Goal: Information Seeking & Learning: Learn about a topic

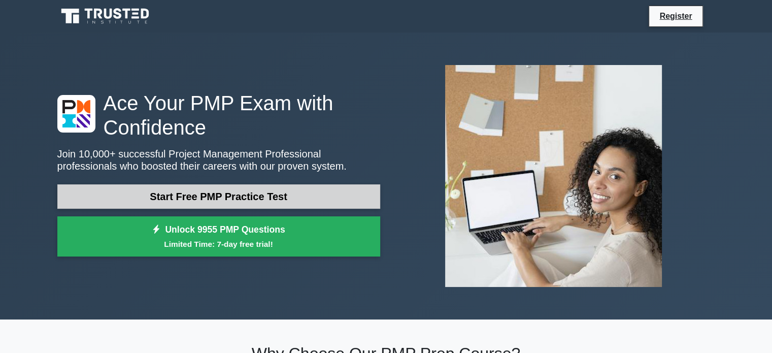
click at [271, 196] on link "Start Free PMP Practice Test" at bounding box center [218, 196] width 323 height 24
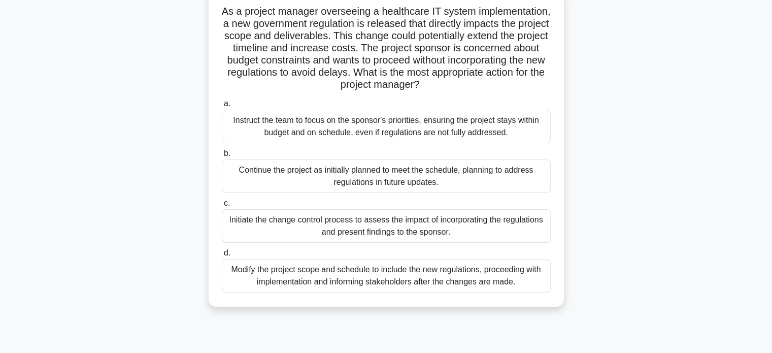
scroll to position [71, 0]
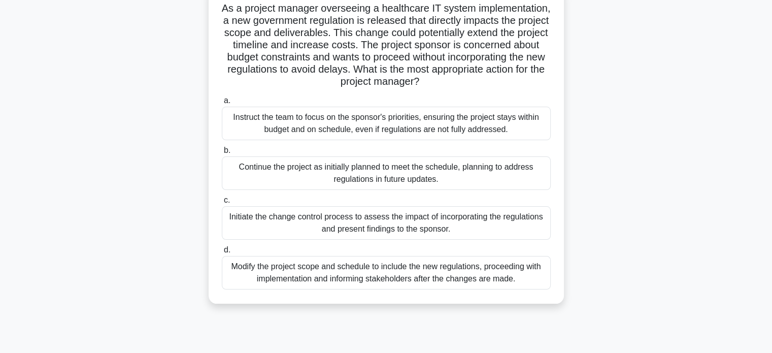
click at [360, 222] on div "Initiate the change control process to assess the impact of incorporating the r…" at bounding box center [386, 222] width 329 height 33
click at [222, 203] on input "c. Initiate the change control process to assess the impact of incorporating th…" at bounding box center [222, 200] width 0 height 7
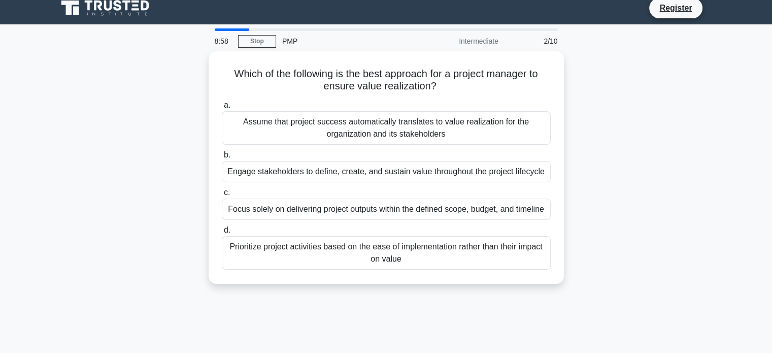
scroll to position [0, 0]
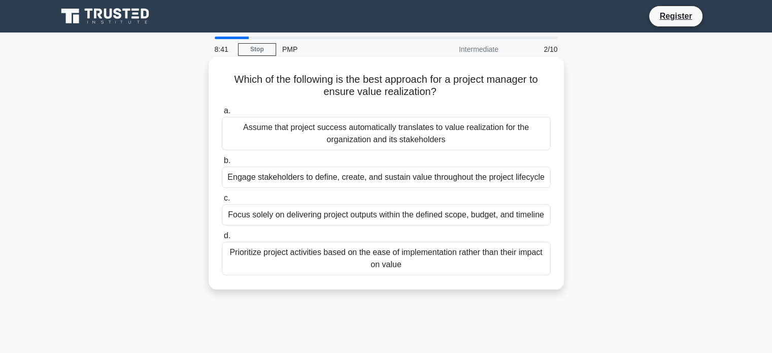
click at [351, 177] on div "Engage stakeholders to define, create, and sustain value throughout the project…" at bounding box center [386, 176] width 329 height 21
click at [222, 164] on input "b. Engage stakeholders to define, create, and sustain value throughout the proj…" at bounding box center [222, 160] width 0 height 7
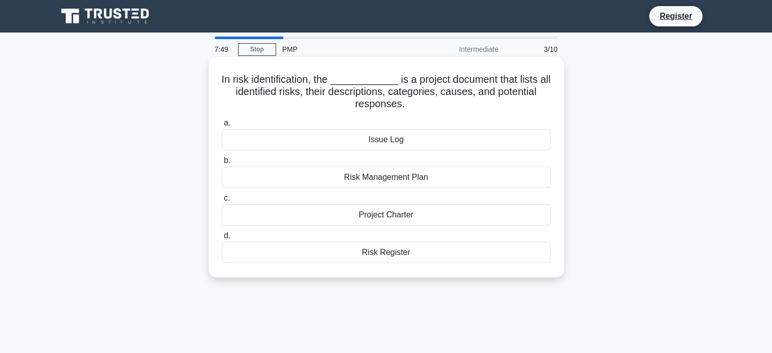
click at [400, 141] on div "Issue Log" at bounding box center [386, 139] width 329 height 21
click at [222, 126] on input "a. Issue Log" at bounding box center [222, 123] width 0 height 7
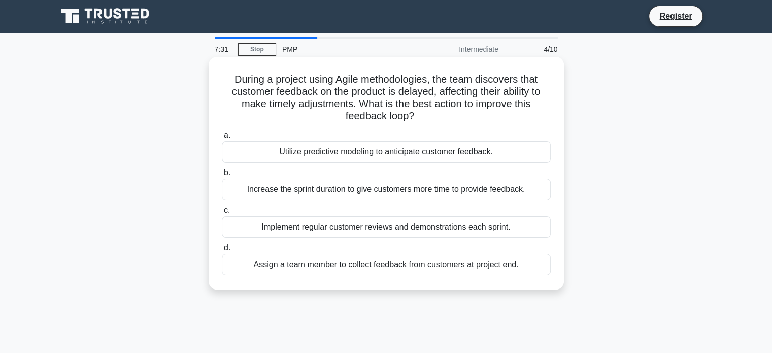
click at [366, 186] on div "Increase the sprint duration to give customers more time to provide feedback." at bounding box center [386, 189] width 329 height 21
click at [222, 176] on input "b. Increase the sprint duration to give customers more time to provide feedback." at bounding box center [222, 172] width 0 height 7
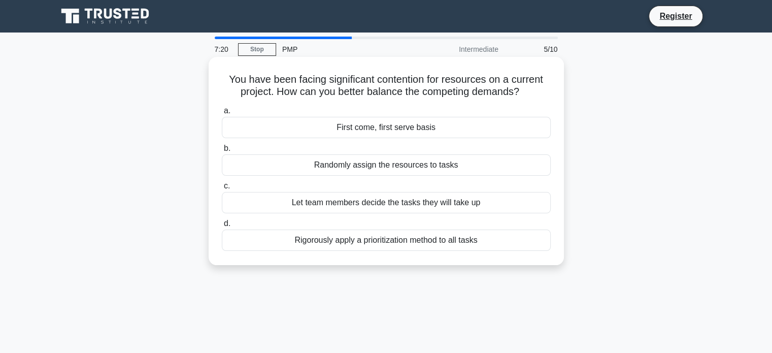
click at [436, 203] on div "Let team members decide the tasks they will take up" at bounding box center [386, 202] width 329 height 21
click at [222, 189] on input "c. Let team members decide the tasks they will take up" at bounding box center [222, 186] width 0 height 7
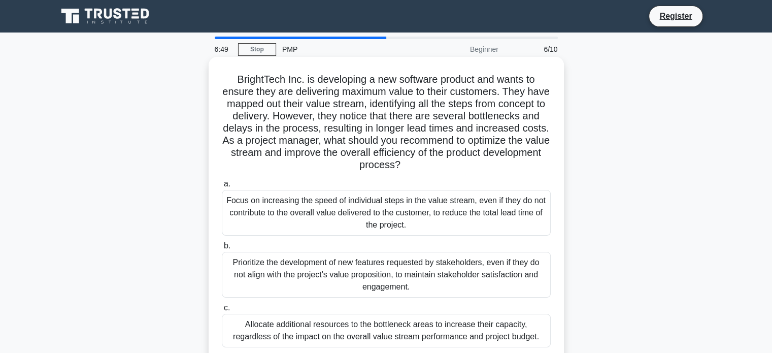
click at [408, 265] on div "Prioritize the development of new features requested by stakeholders, even if t…" at bounding box center [386, 275] width 329 height 46
click at [222, 249] on input "b. Prioritize the development of new features requested by stakeholders, even i…" at bounding box center [222, 246] width 0 height 7
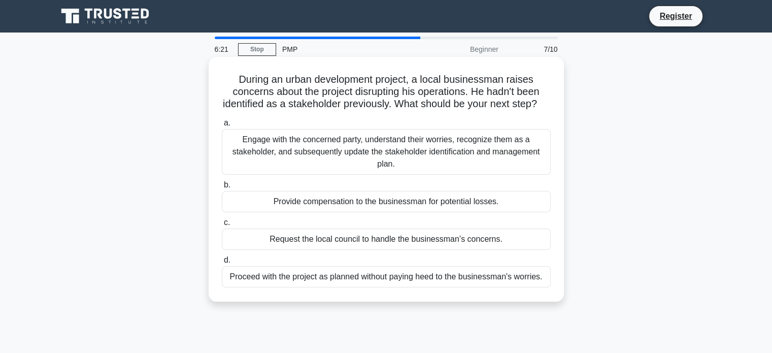
click at [463, 159] on div "Engage with the concerned party, understand their worries, recognize them as a …" at bounding box center [386, 152] width 329 height 46
click at [222, 126] on input "a. Engage with the concerned party, understand their worries, recognize them as…" at bounding box center [222, 123] width 0 height 7
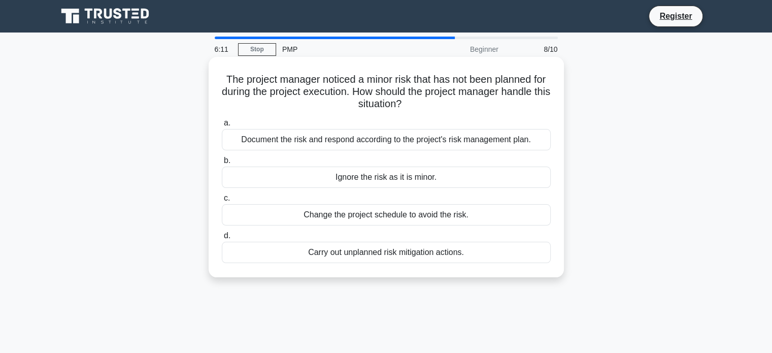
click at [402, 109] on h5 "The project manager noticed a minor risk that has not been planned for during t…" at bounding box center [386, 92] width 331 height 38
click at [434, 141] on div "Document the risk and respond according to the project's risk management plan." at bounding box center [386, 139] width 329 height 21
click at [222, 126] on input "a. Document the risk and respond according to the project's risk management pla…" at bounding box center [222, 123] width 0 height 7
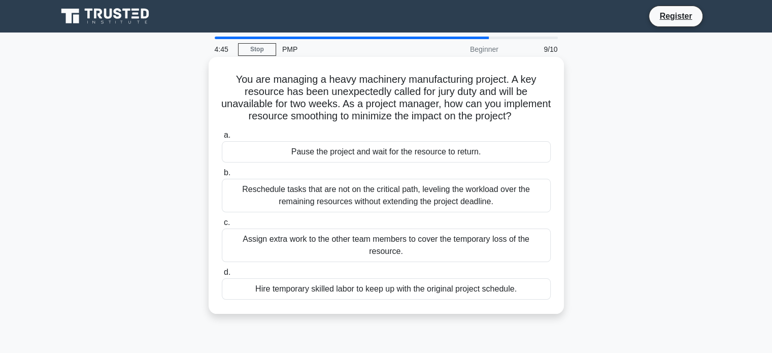
click at [458, 209] on div "Reschedule tasks that are not on the critical path, leveling the workload over …" at bounding box center [386, 195] width 329 height 33
click at [222, 176] on input "b. Reschedule tasks that are not on the critical path, leveling the workload ov…" at bounding box center [222, 172] width 0 height 7
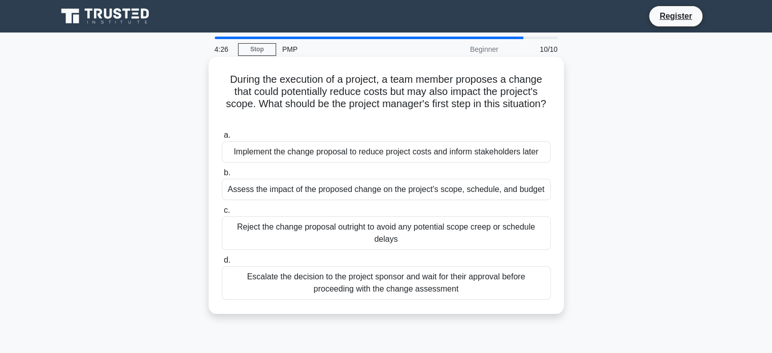
click at [399, 190] on div "Assess the impact of the proposed change on the project's scope, schedule, and …" at bounding box center [386, 189] width 329 height 21
click at [222, 176] on input "b. Assess the impact of the proposed change on the project's scope, schedule, a…" at bounding box center [222, 172] width 0 height 7
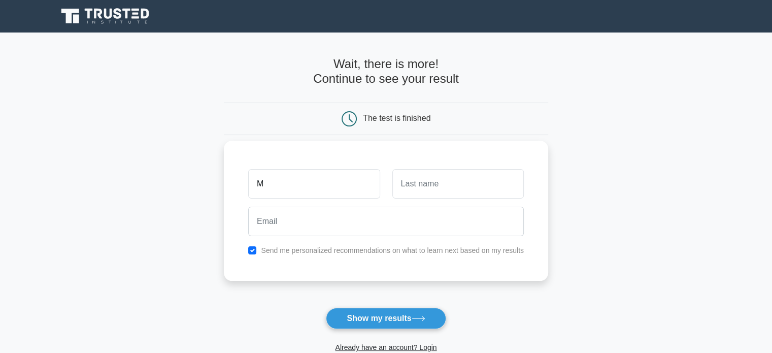
type input "M"
click at [416, 187] on input "text" at bounding box center [457, 183] width 131 height 29
type input "D"
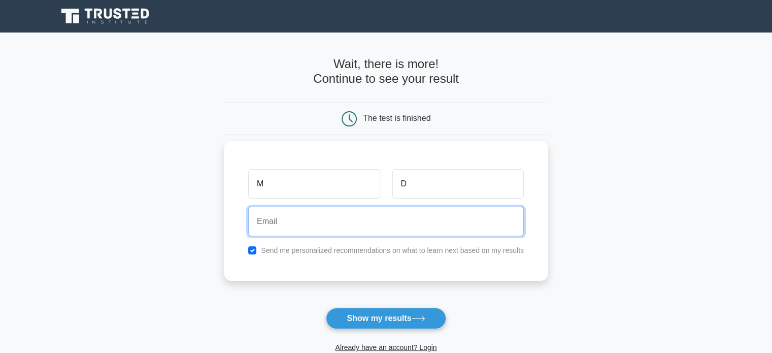
click at [329, 227] on input "email" at bounding box center [386, 221] width 276 height 29
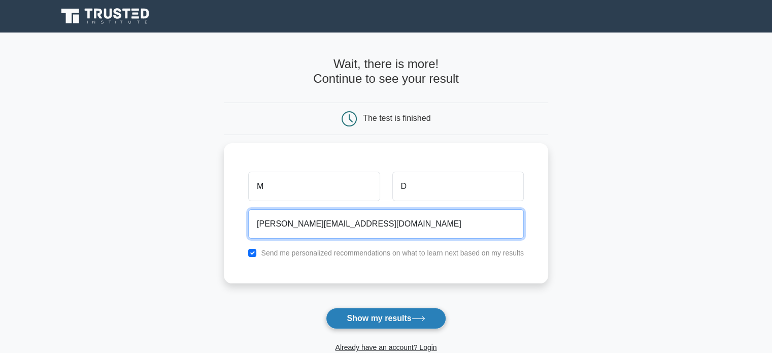
type input "[PERSON_NAME][EMAIL_ADDRESS][DOMAIN_NAME]"
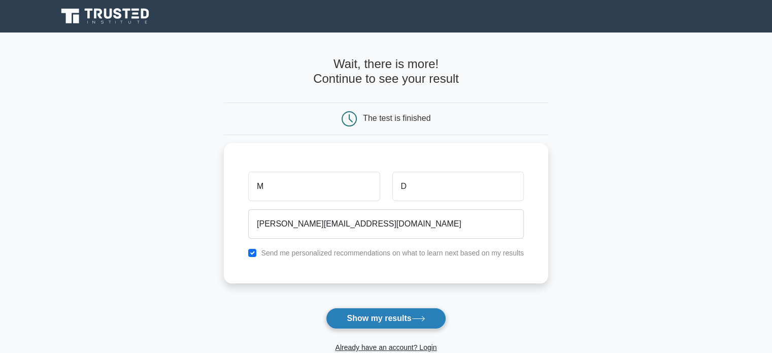
click at [385, 318] on button "Show my results" at bounding box center [386, 318] width 120 height 21
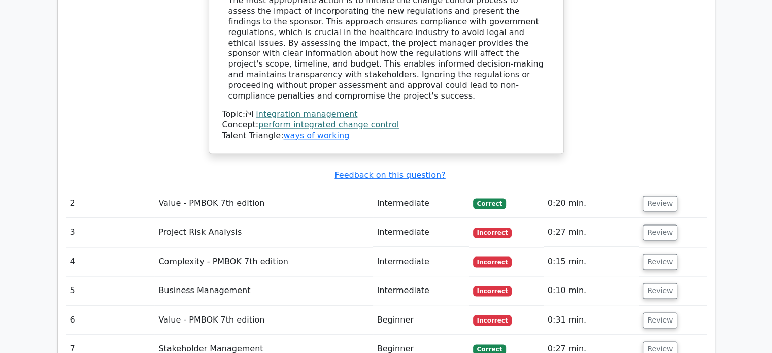
scroll to position [1332, 0]
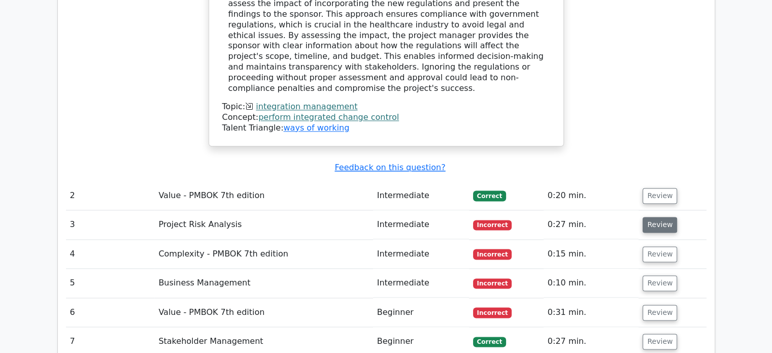
click at [658, 217] on button "Review" at bounding box center [659, 225] width 35 height 16
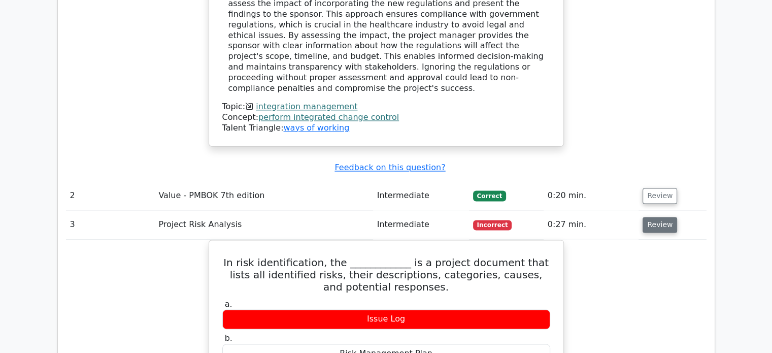
click at [658, 217] on button "Review" at bounding box center [659, 225] width 35 height 16
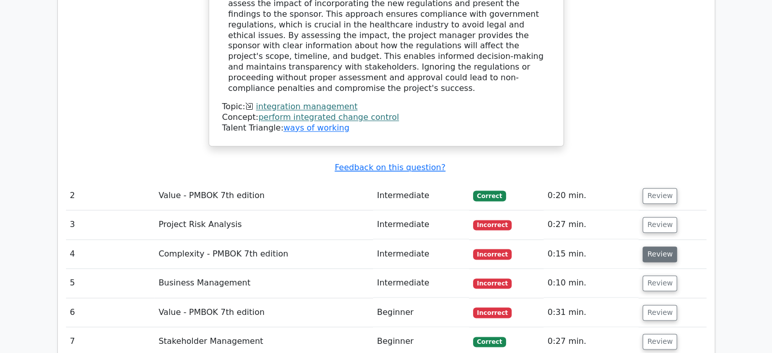
click at [658, 246] on button "Review" at bounding box center [659, 254] width 35 height 16
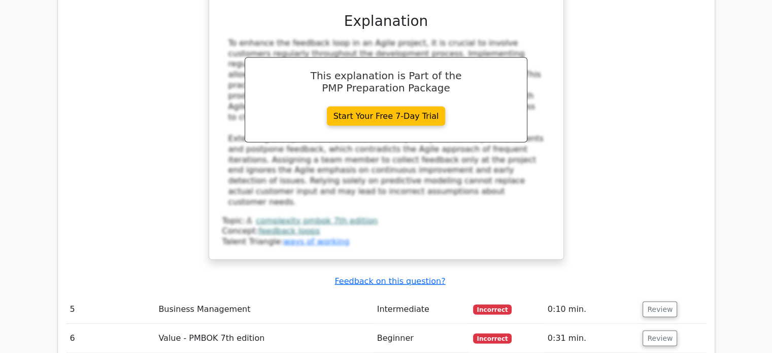
scroll to position [1826, 0]
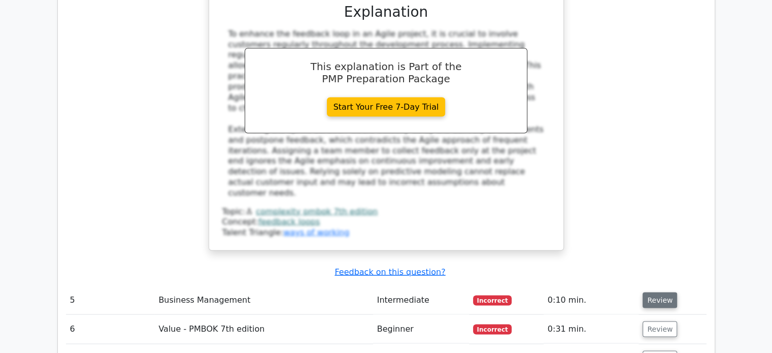
click at [663, 292] on button "Review" at bounding box center [659, 300] width 35 height 16
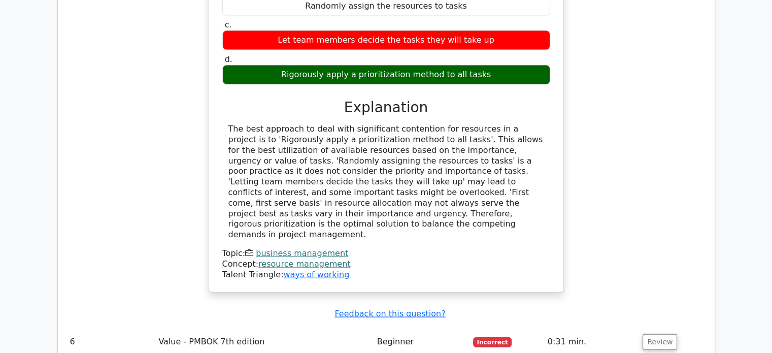
scroll to position [2255, 0]
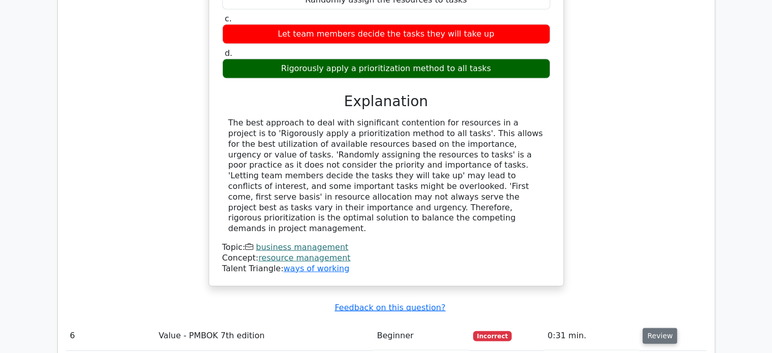
click at [663, 328] on button "Review" at bounding box center [659, 336] width 35 height 16
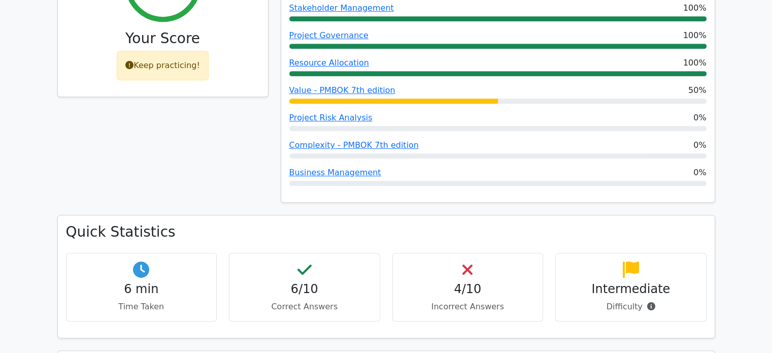
scroll to position [0, 0]
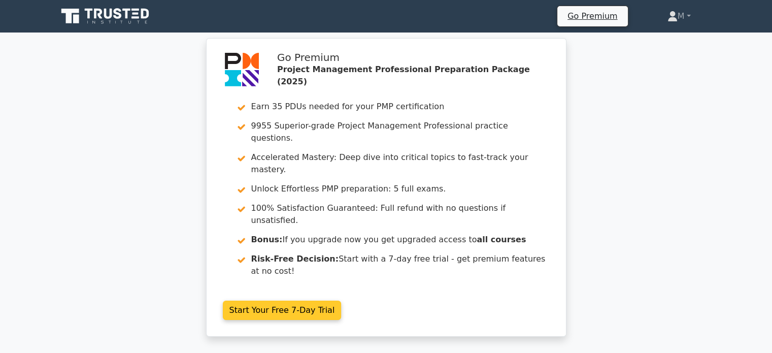
click at [283, 300] on link "Start Your Free 7-Day Trial" at bounding box center [282, 309] width 119 height 19
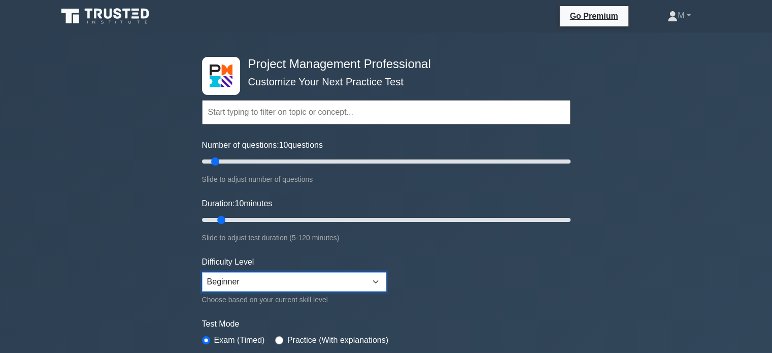
click at [376, 279] on select "Beginner Intermediate Expert" at bounding box center [294, 281] width 184 height 19
select select "intermediate"
click at [202, 272] on select "Beginner Intermediate Expert" at bounding box center [294, 281] width 184 height 19
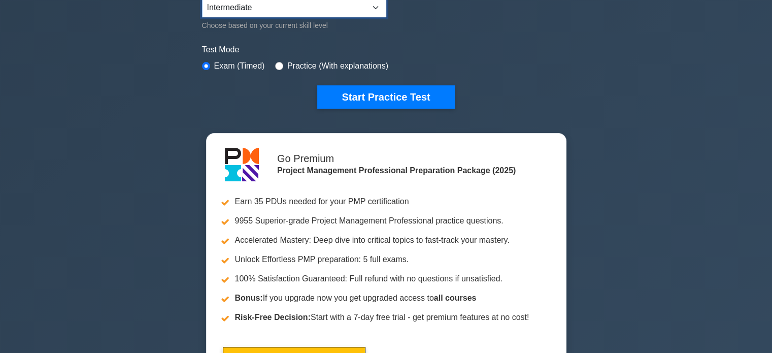
scroll to position [289, 0]
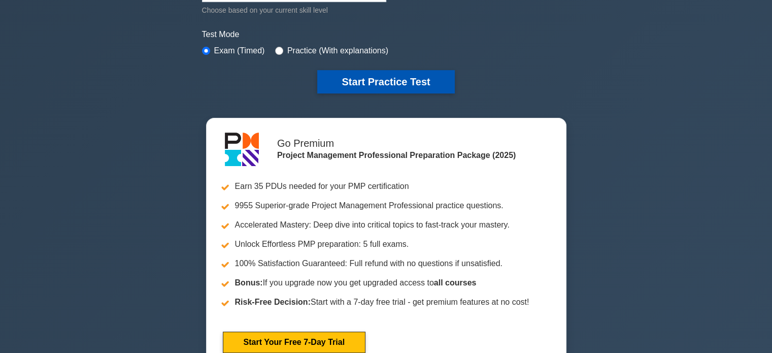
click at [377, 80] on button "Start Practice Test" at bounding box center [385, 81] width 137 height 23
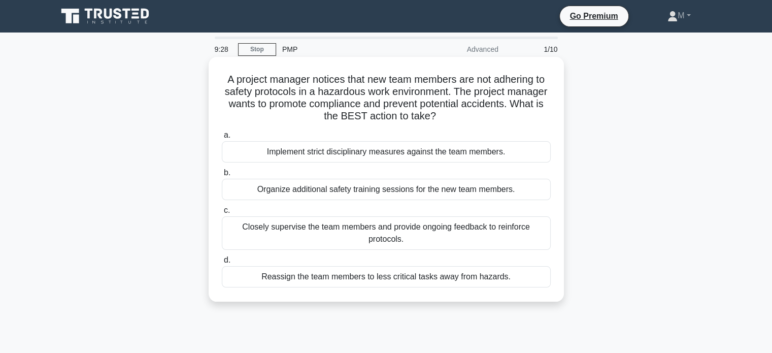
click at [372, 192] on div "Organize additional safety training sessions for the new team members." at bounding box center [386, 189] width 329 height 21
click at [222, 176] on input "b. Organize additional safety training sessions for the new team members." at bounding box center [222, 172] width 0 height 7
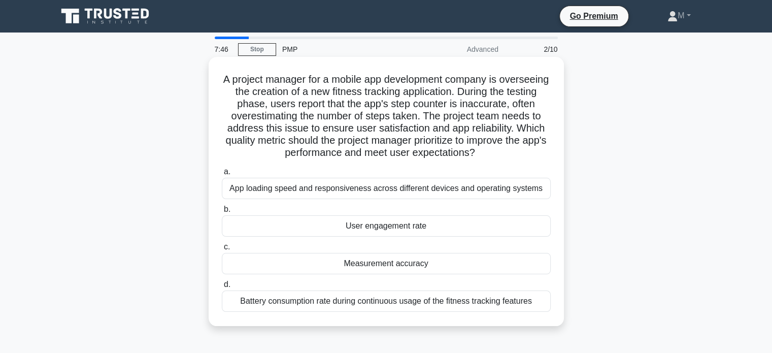
click at [393, 227] on div "User engagement rate" at bounding box center [386, 225] width 329 height 21
click at [222, 213] on input "b. User engagement rate" at bounding box center [222, 209] width 0 height 7
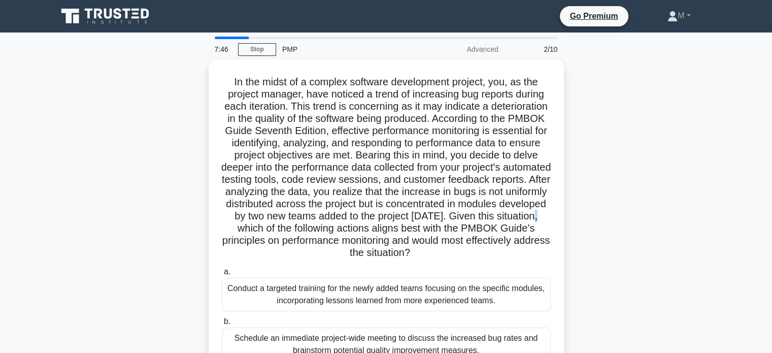
click at [393, 227] on h5 ".spinner_0XTQ{transform-origin:center;animation:spinner_y6GP .75s linear infini…" at bounding box center [386, 168] width 331 height 184
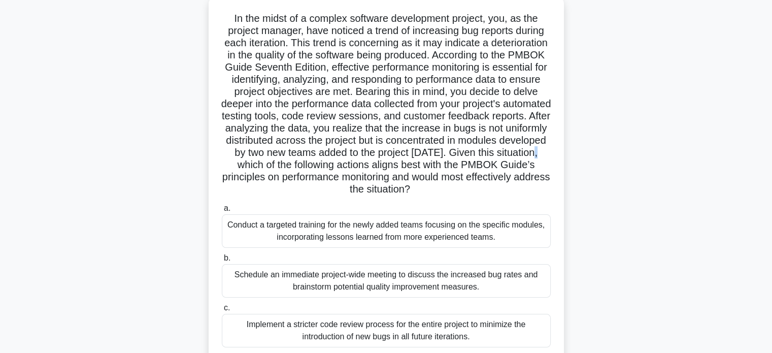
scroll to position [81, 0]
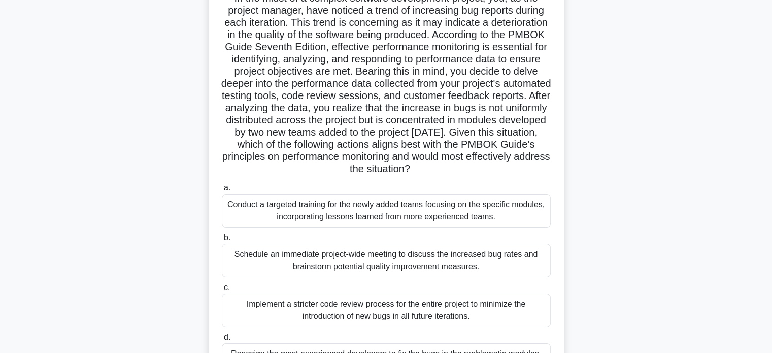
click at [420, 261] on div "Schedule an immediate project-wide meeting to discuss the increased bug rates a…" at bounding box center [386, 260] width 329 height 33
click at [222, 241] on input "b. Schedule an immediate project-wide meeting to discuss the increased bug rate…" at bounding box center [222, 237] width 0 height 7
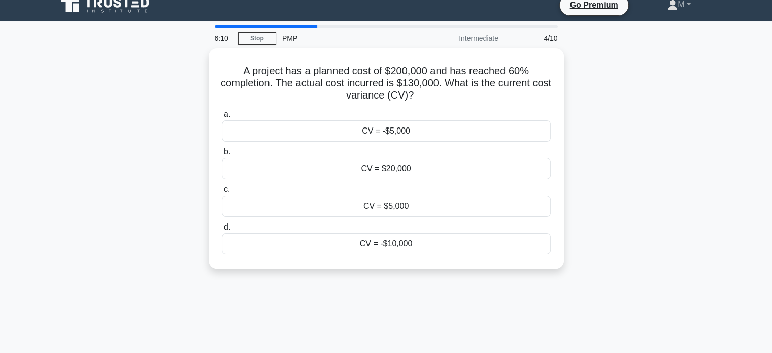
scroll to position [0, 0]
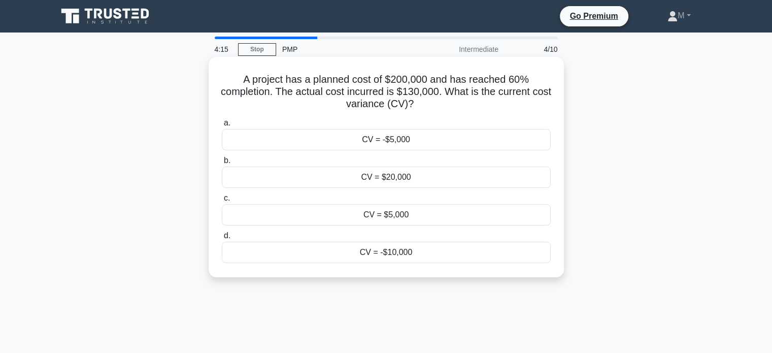
click at [413, 216] on div "CV = $5,000" at bounding box center [386, 214] width 329 height 21
click at [222, 201] on input "c. CV = $5,000" at bounding box center [222, 198] width 0 height 7
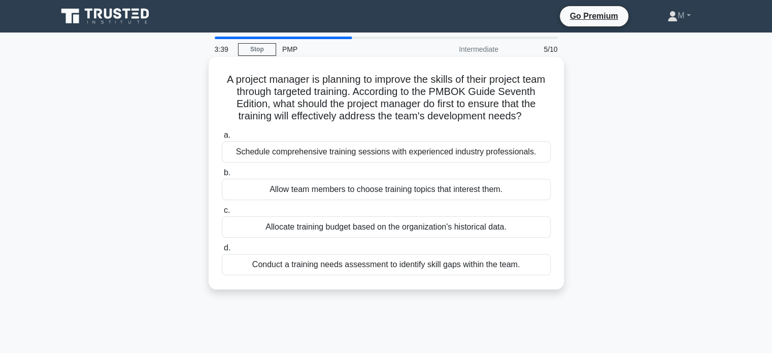
click at [381, 275] on div "Conduct a training needs assessment to identify skill gaps within the team." at bounding box center [386, 264] width 329 height 21
click at [222, 251] on input "d. Conduct a training needs assessment to identify skill gaps within the team." at bounding box center [222, 248] width 0 height 7
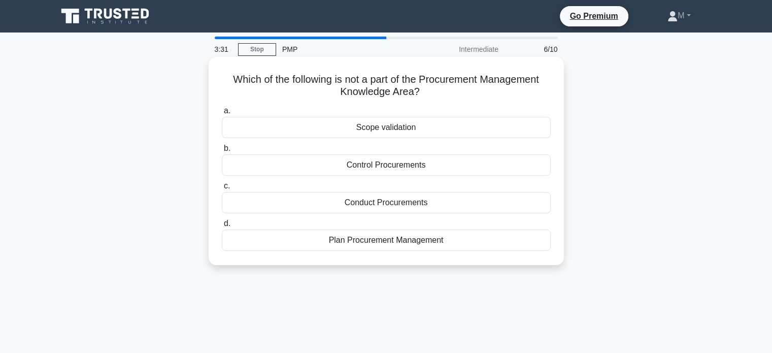
click at [399, 128] on div "Scope validation" at bounding box center [386, 127] width 329 height 21
click at [222, 114] on input "a. Scope validation" at bounding box center [222, 111] width 0 height 7
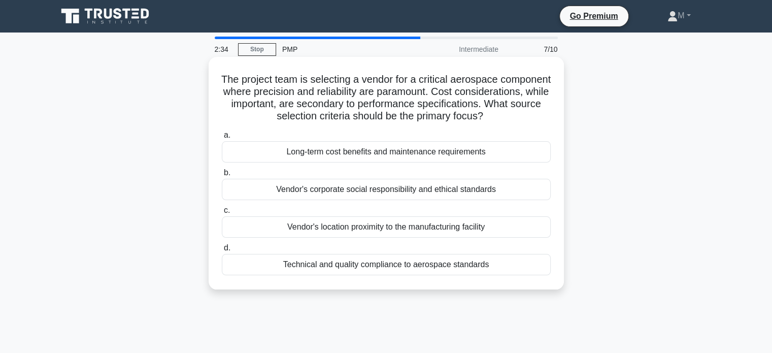
click at [440, 275] on div "Technical and quality compliance to aerospace standards" at bounding box center [386, 264] width 329 height 21
click at [222, 251] on input "d. Technical and quality compliance to aerospace standards" at bounding box center [222, 248] width 0 height 7
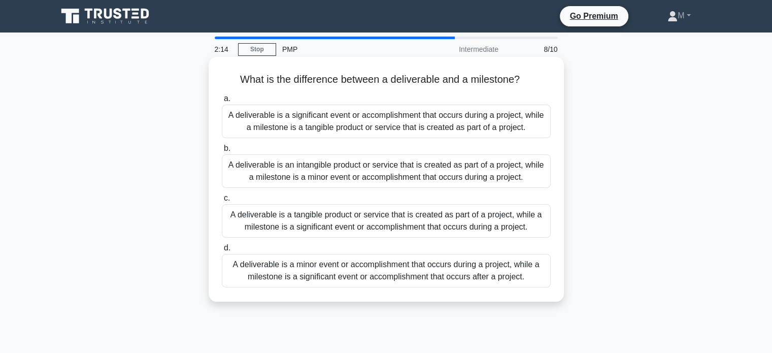
click at [416, 223] on div "A deliverable is a tangible product or service that is created as part of a pro…" at bounding box center [386, 220] width 329 height 33
click at [222, 201] on input "c. A deliverable is a tangible product or service that is created as part of a …" at bounding box center [222, 198] width 0 height 7
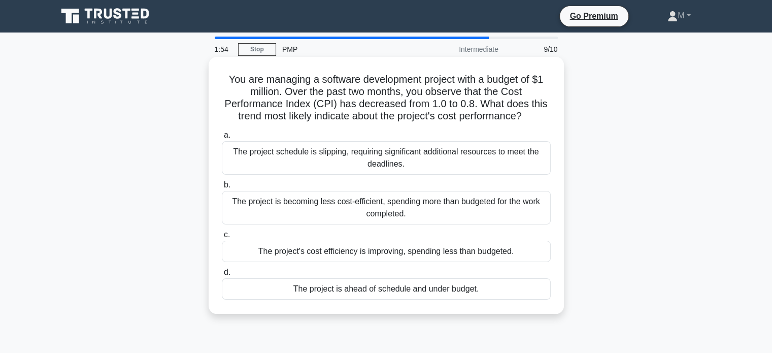
click at [414, 155] on div "The project schedule is slipping, requiring significant additional resources to…" at bounding box center [386, 157] width 329 height 33
click at [222, 139] on input "a. The project schedule is slipping, requiring significant additional resources…" at bounding box center [222, 135] width 0 height 7
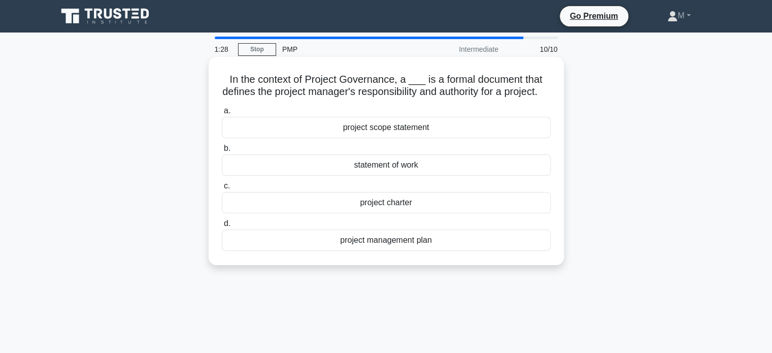
click at [402, 251] on div "project management plan" at bounding box center [386, 239] width 329 height 21
click at [222, 227] on input "d. project management plan" at bounding box center [222, 223] width 0 height 7
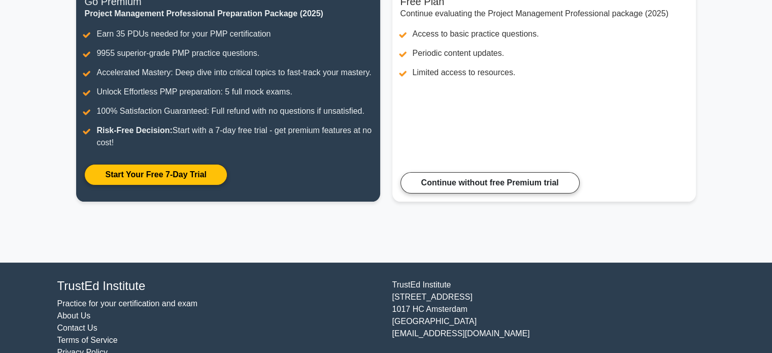
scroll to position [184, 0]
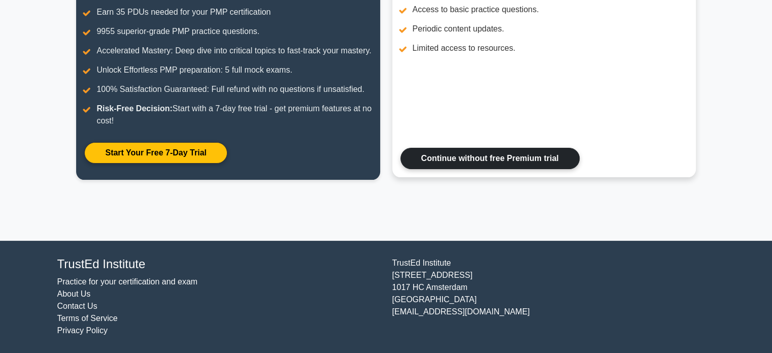
click at [505, 162] on link "Continue without free Premium trial" at bounding box center [489, 158] width 179 height 21
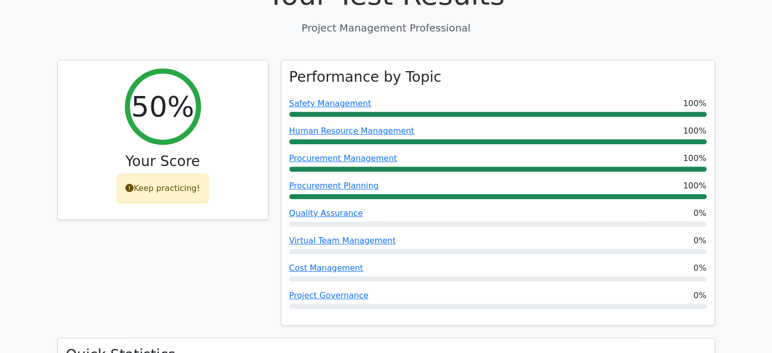
scroll to position [400, 0]
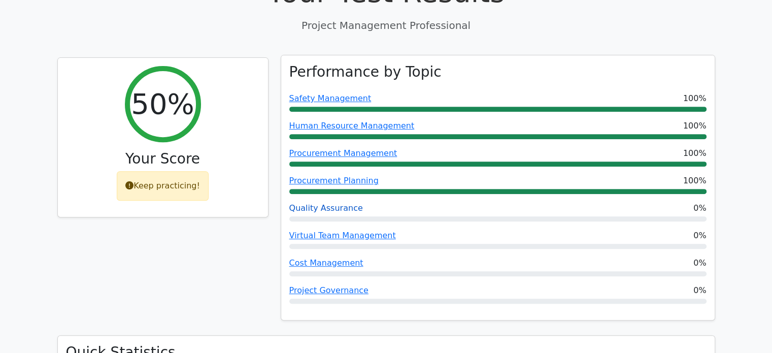
click at [326, 203] on link "Quality Assurance" at bounding box center [326, 208] width 74 height 10
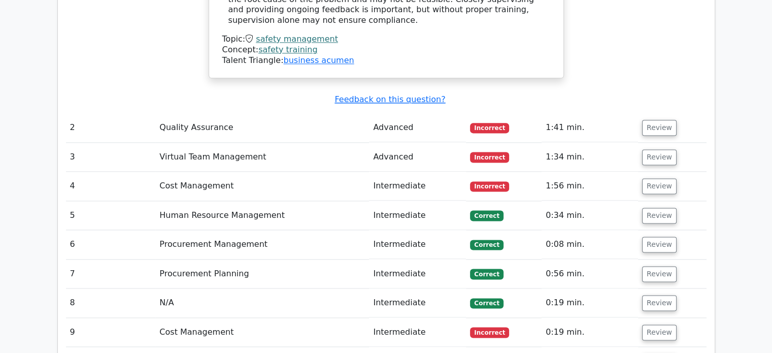
scroll to position [1324, 0]
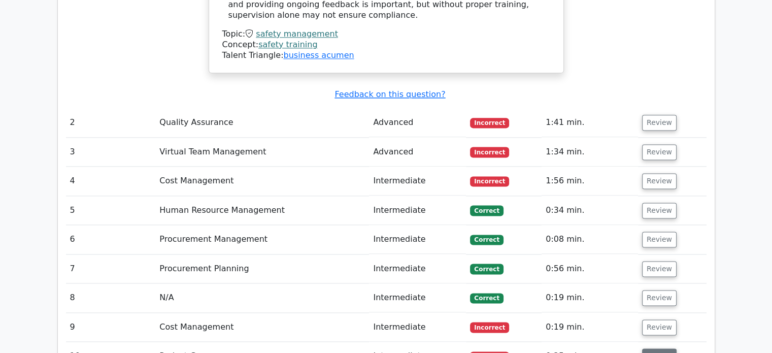
click at [656, 348] on button "Review" at bounding box center [659, 356] width 35 height 16
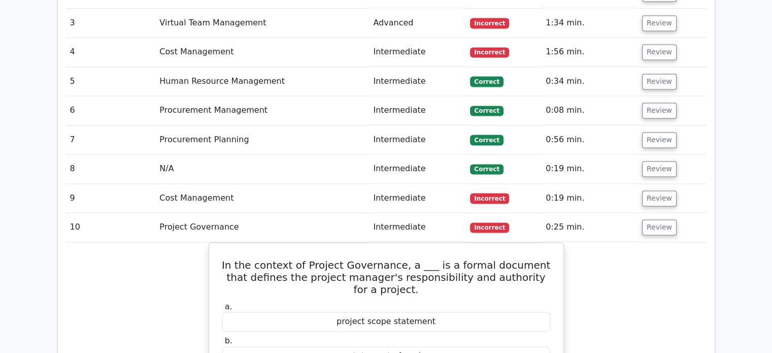
scroll to position [1449, 0]
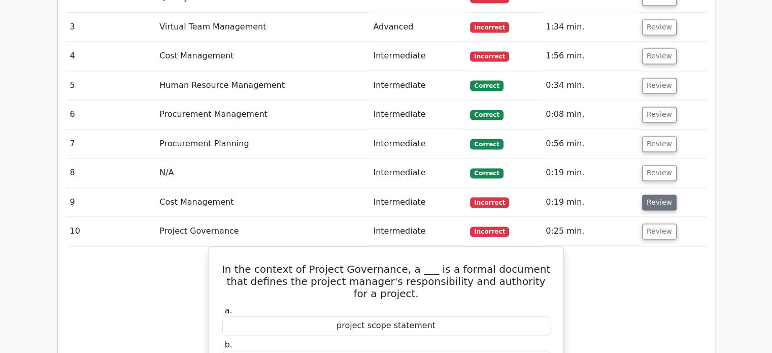
click at [660, 194] on button "Review" at bounding box center [659, 202] width 35 height 16
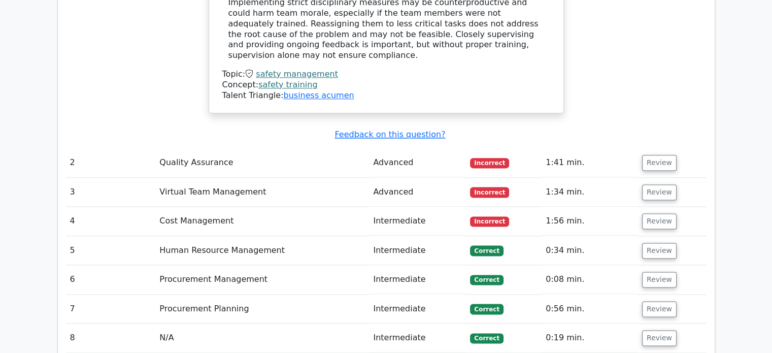
scroll to position [1256, 0]
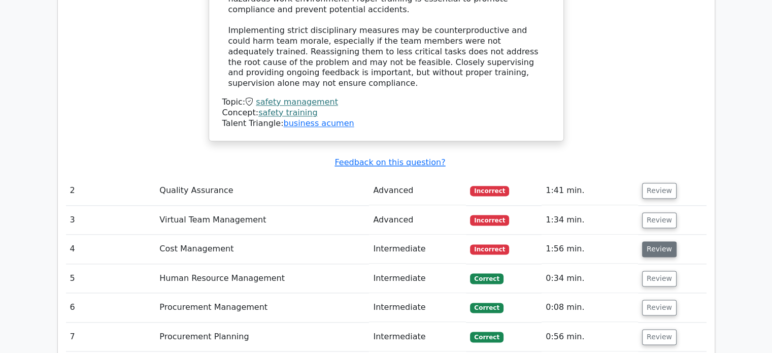
click at [660, 241] on button "Review" at bounding box center [659, 249] width 35 height 16
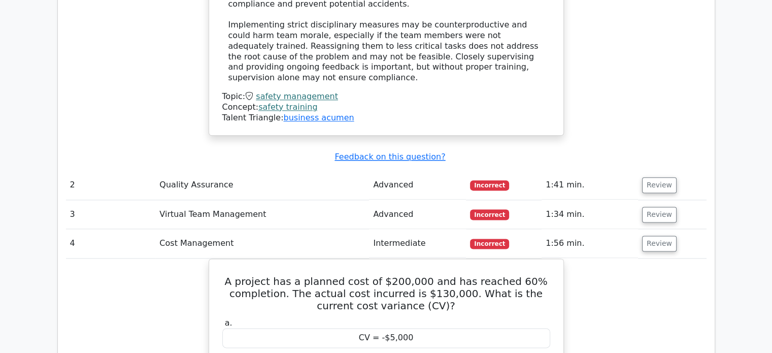
scroll to position [1256, 0]
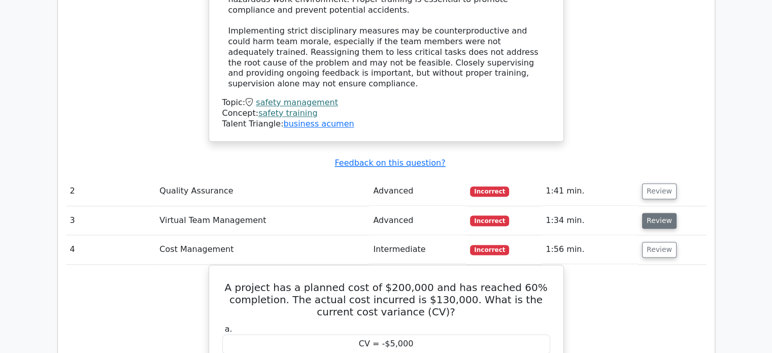
click at [652, 213] on button "Review" at bounding box center [659, 221] width 35 height 16
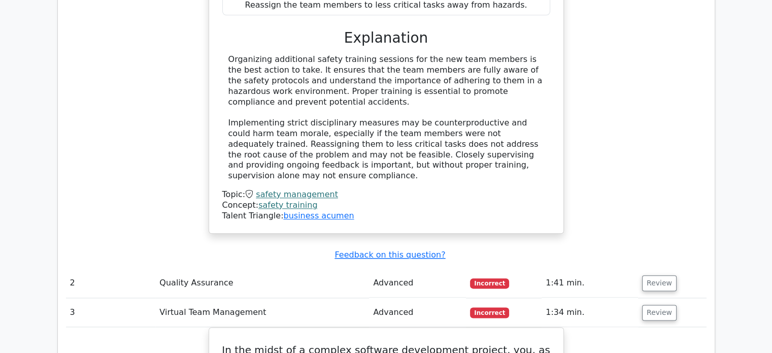
scroll to position [1162, 0]
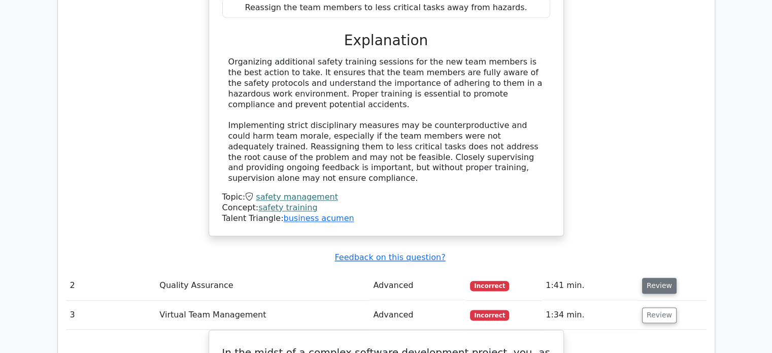
click at [655, 278] on button "Review" at bounding box center [659, 286] width 35 height 16
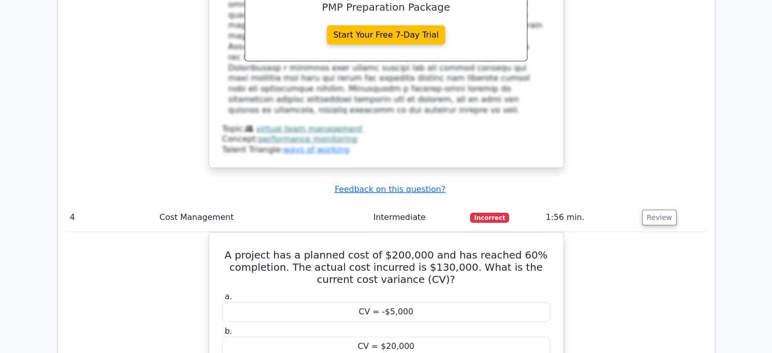
scroll to position [2714, 0]
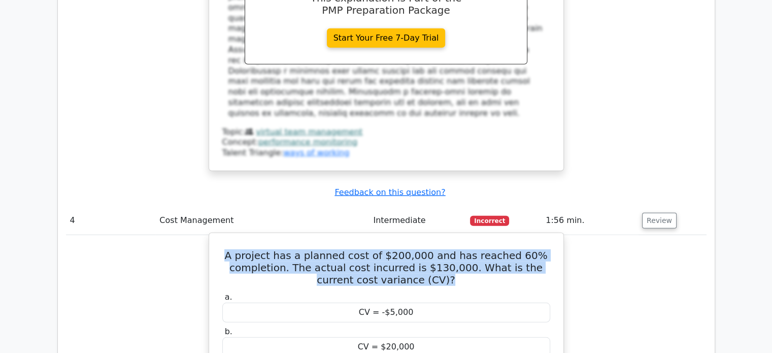
drag, startPoint x: 433, startPoint y: 90, endPoint x: 233, endPoint y: 73, distance: 200.2
click at [233, 249] on h5 "A project has a planned cost of $200,000 and has reached 60% completion. The ac…" at bounding box center [386, 267] width 330 height 37
copy h5 "A project has a planned cost of $200,000 and has reached 60% completion. The ac…"
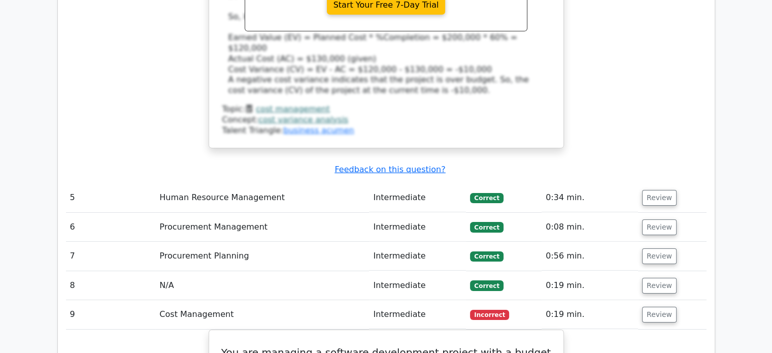
scroll to position [3251, 0]
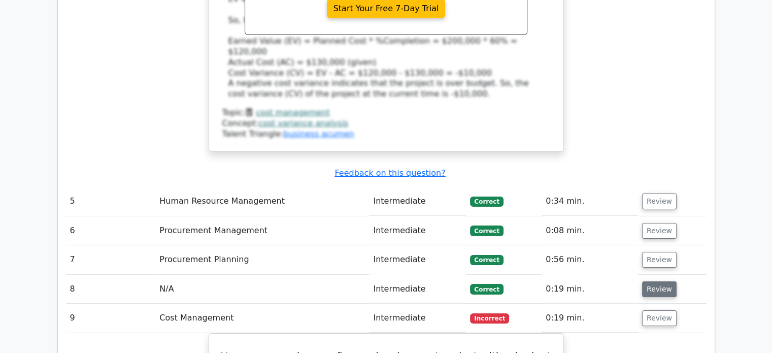
click at [653, 281] on button "Review" at bounding box center [659, 289] width 35 height 16
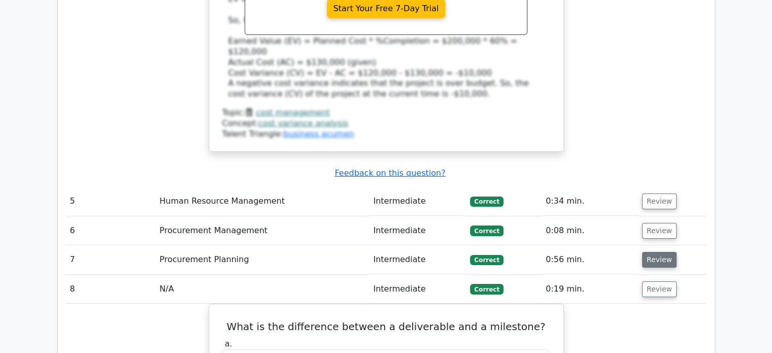
click at [660, 252] on button "Review" at bounding box center [659, 260] width 35 height 16
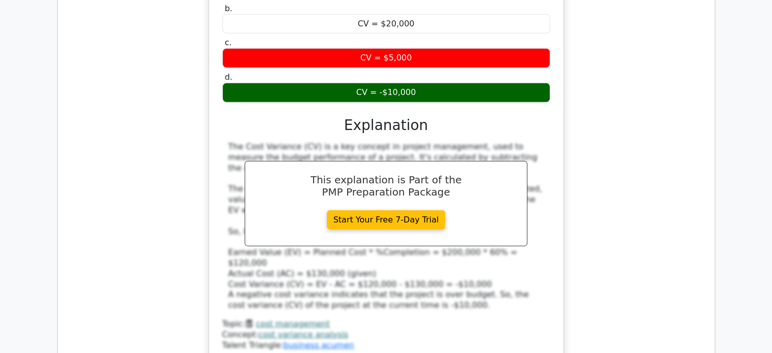
scroll to position [3014, 0]
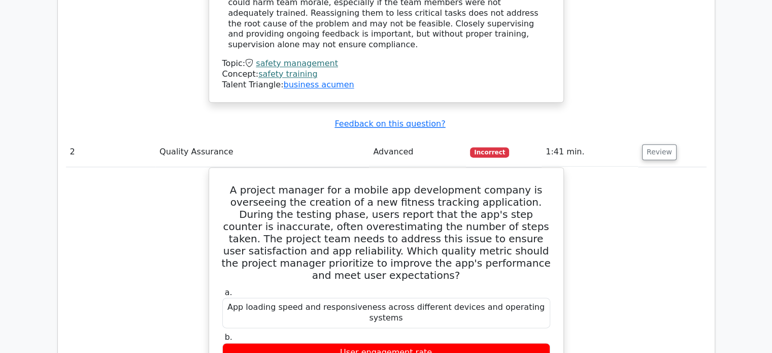
scroll to position [1261, 0]
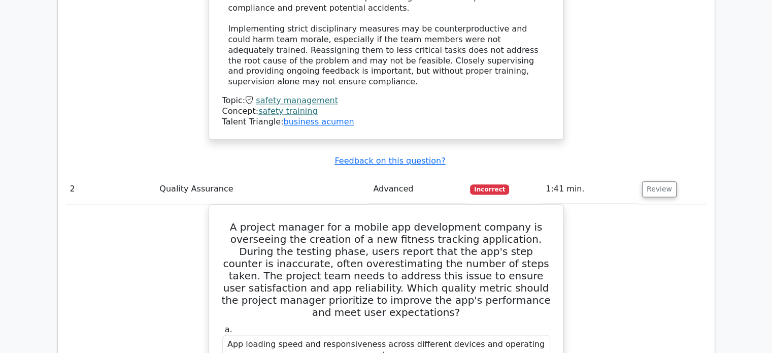
drag, startPoint x: 751, startPoint y: 89, endPoint x: 744, endPoint y: 50, distance: 39.2
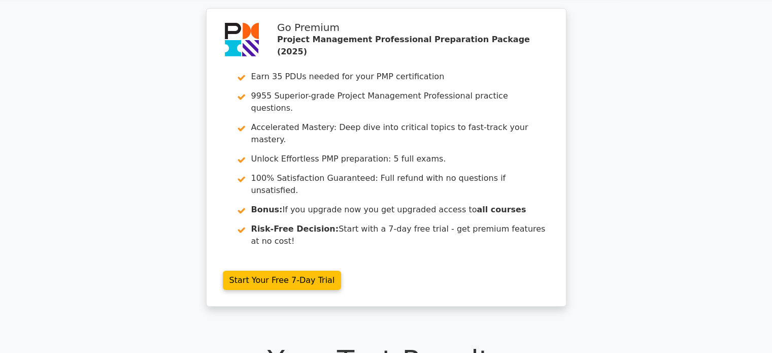
scroll to position [0, 0]
